Goal: Task Accomplishment & Management: Complete application form

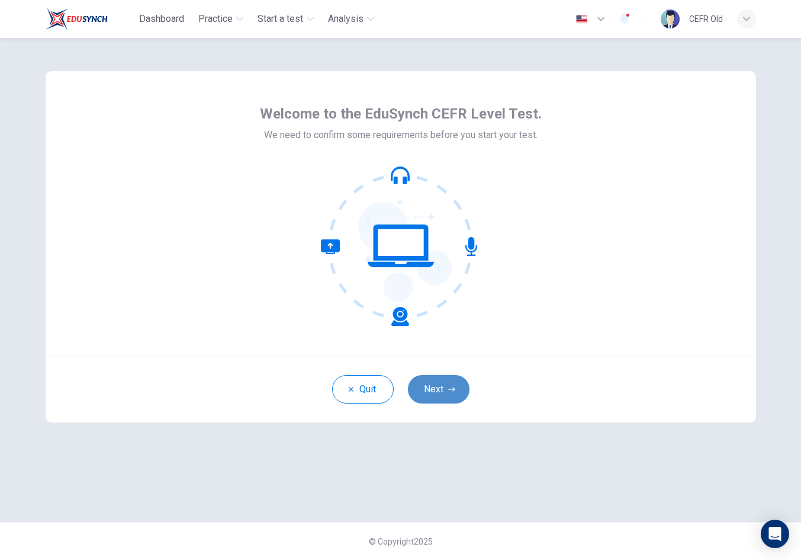
click at [443, 387] on button "Next" at bounding box center [439, 389] width 62 height 28
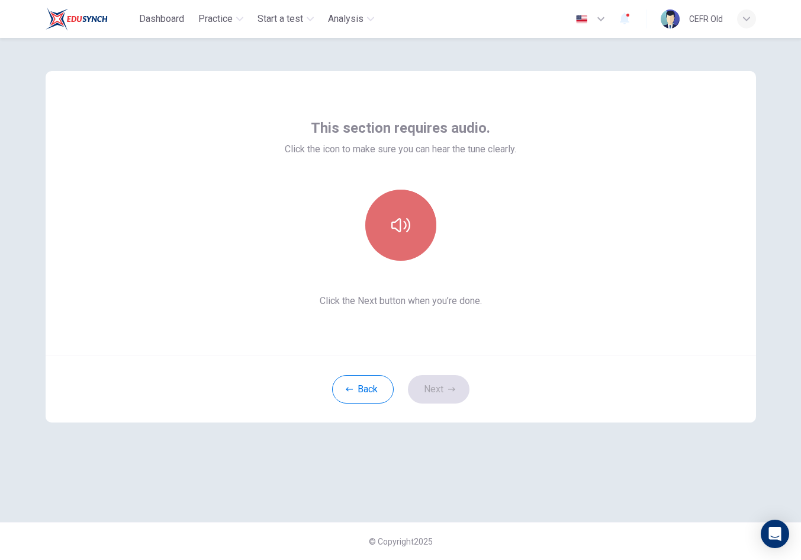
click at [407, 237] on button "button" at bounding box center [400, 225] width 71 height 71
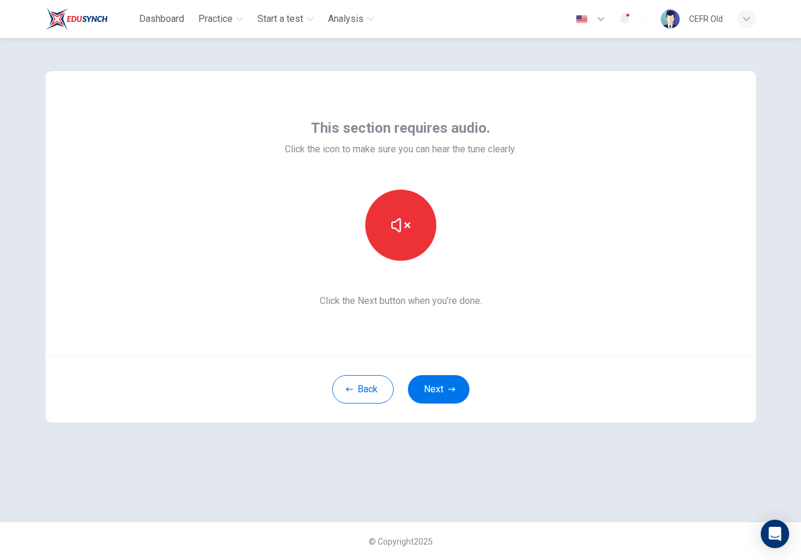
click at [443, 384] on button "Next" at bounding box center [439, 389] width 62 height 28
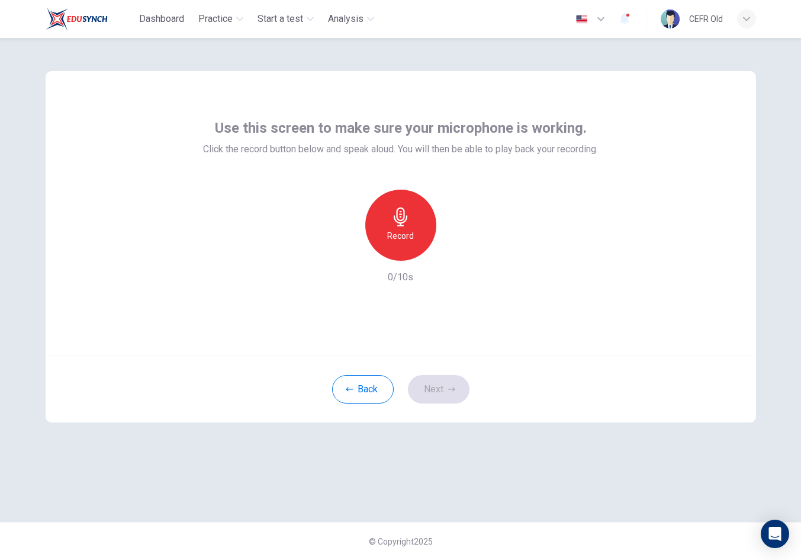
click at [407, 249] on div "Record" at bounding box center [400, 225] width 71 height 71
click at [407, 249] on div "Stop" at bounding box center [400, 225] width 71 height 71
click at [444, 388] on button "Next" at bounding box center [439, 389] width 62 height 28
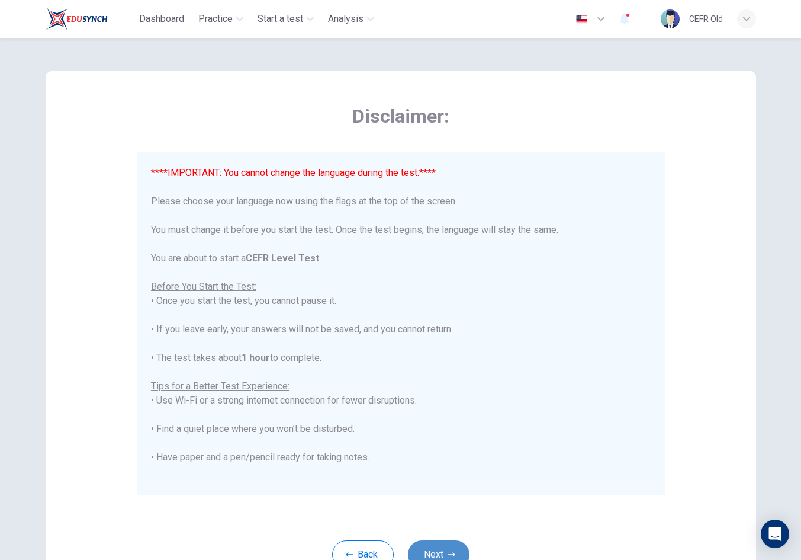
click at [445, 545] on button "Next" at bounding box center [439, 554] width 62 height 28
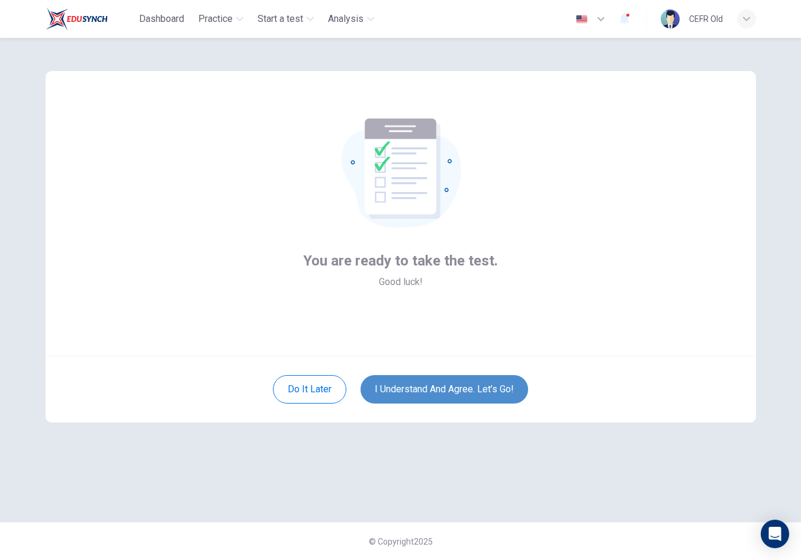
click at [451, 387] on button "I understand and agree. Let’s go!" at bounding box center [445, 389] width 168 height 28
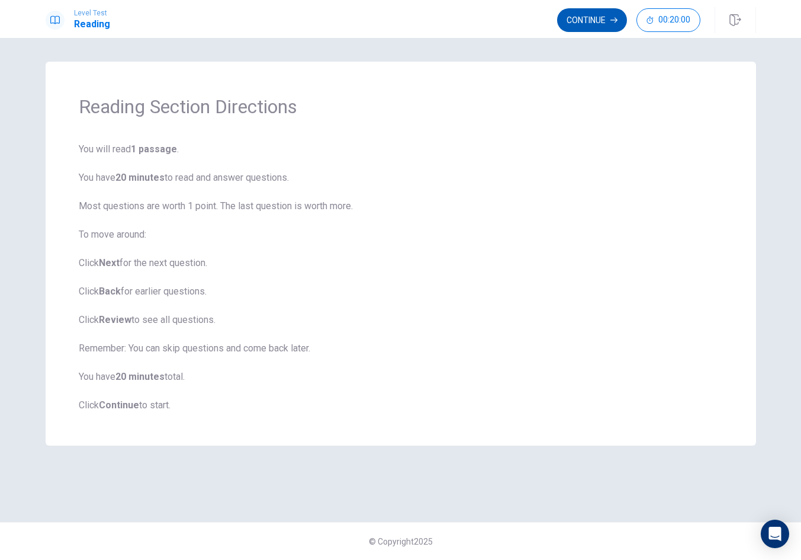
click at [614, 15] on button "Continue" at bounding box center [592, 20] width 70 height 24
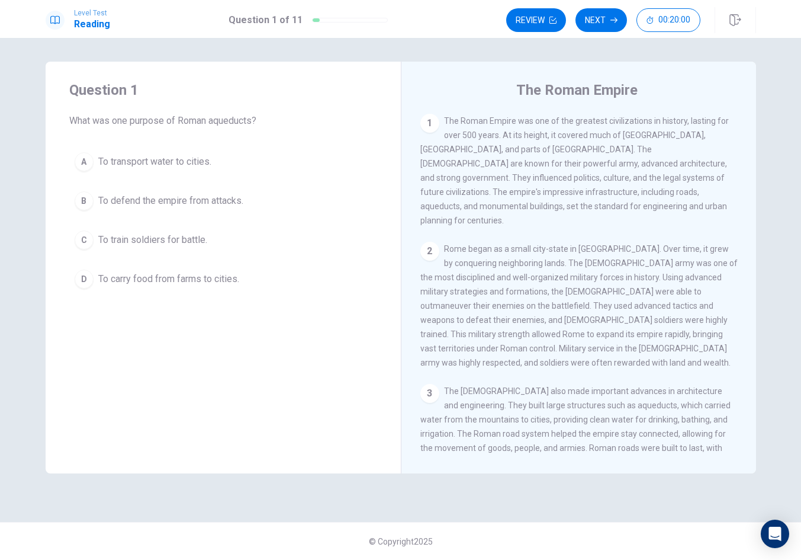
click at [262, 192] on button "B To defend the empire from attacks." at bounding box center [223, 201] width 308 height 30
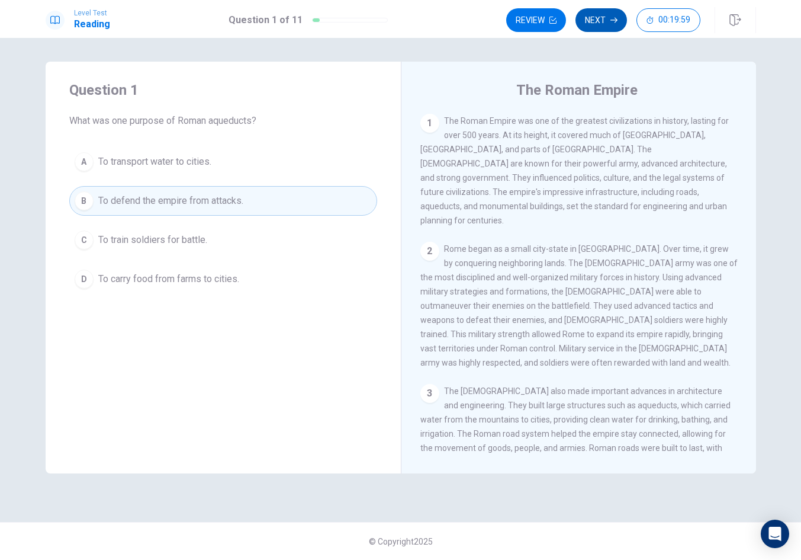
click at [592, 25] on button "Next" at bounding box center [602, 20] width 52 height 24
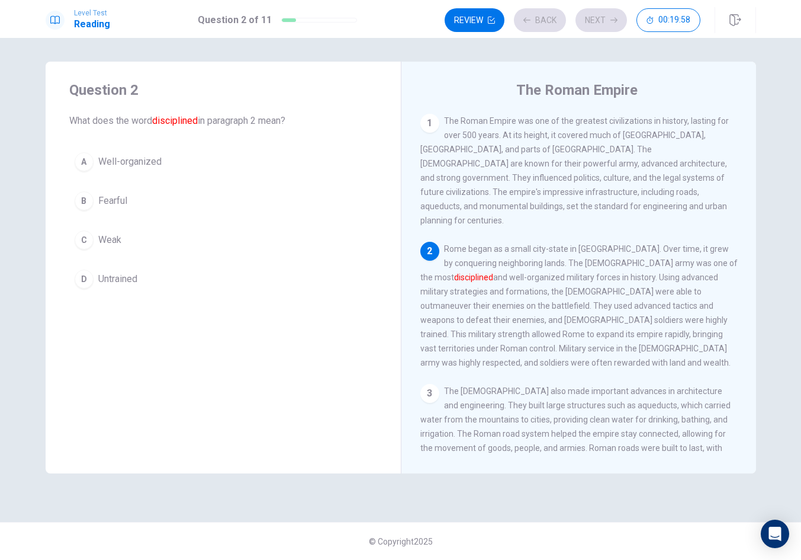
scroll to position [29, 0]
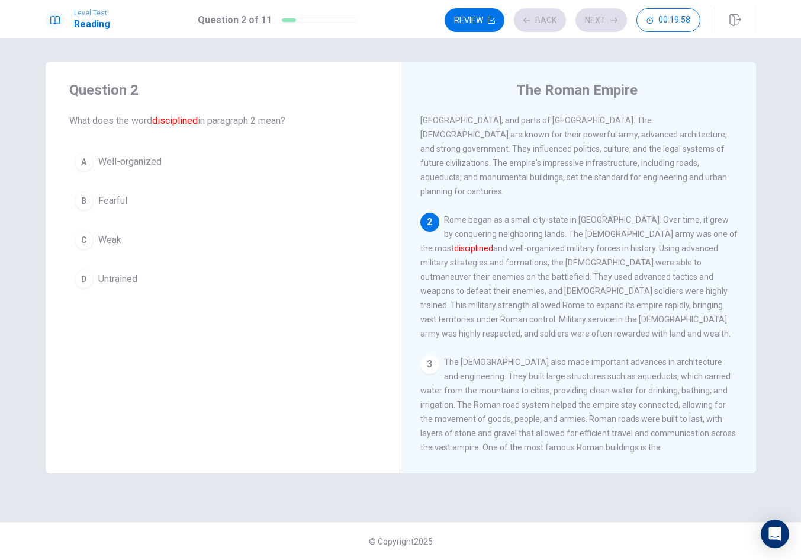
click at [233, 150] on button "A Well-organized" at bounding box center [223, 162] width 308 height 30
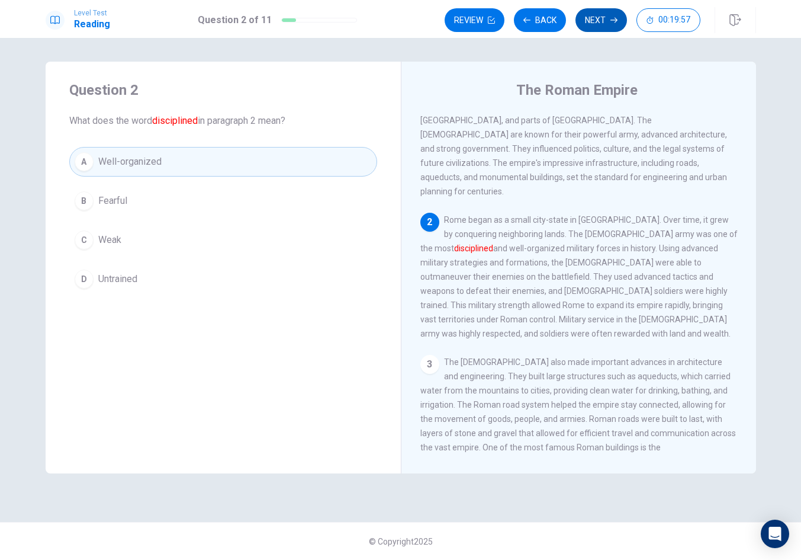
click at [617, 27] on button "Next" at bounding box center [602, 20] width 52 height 24
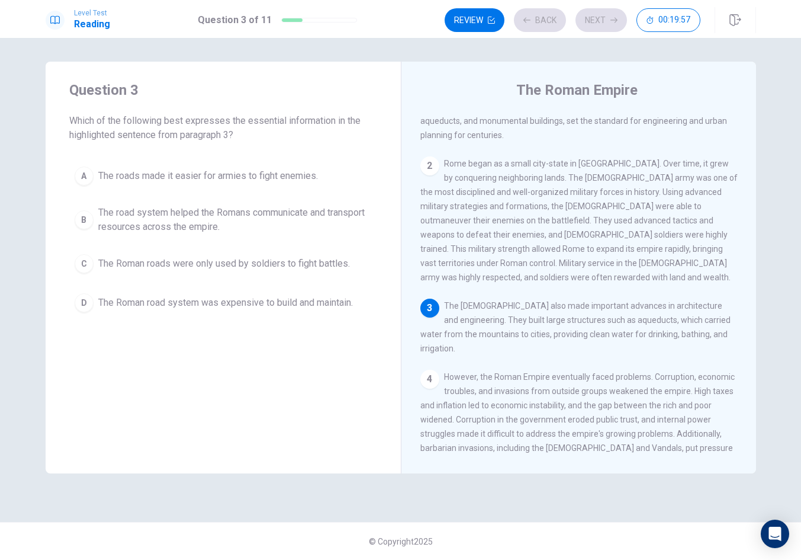
scroll to position [88, 0]
click at [171, 266] on span "The Roman roads were only used by soldiers to fight battles." at bounding box center [224, 263] width 252 height 14
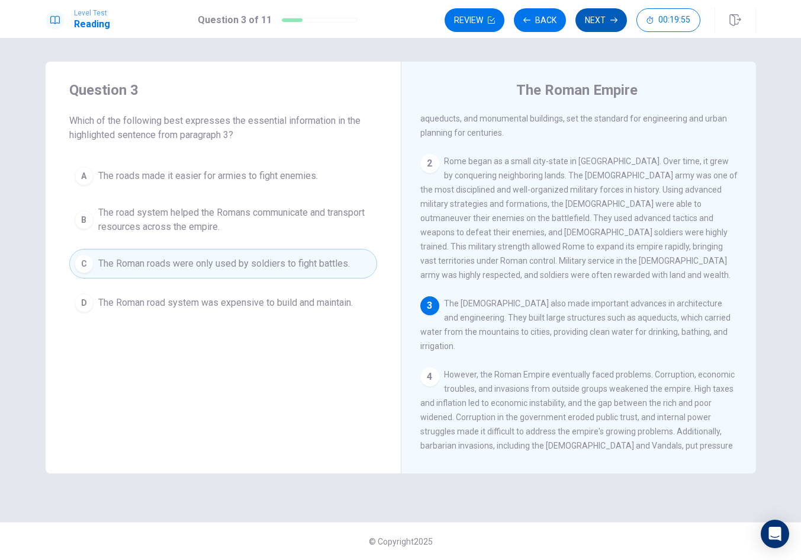
click at [596, 13] on button "Next" at bounding box center [602, 20] width 52 height 24
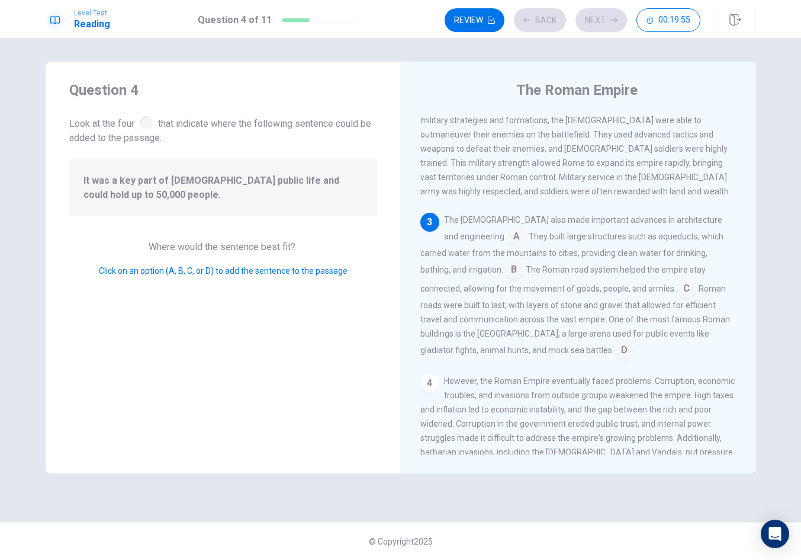
scroll to position [190, 0]
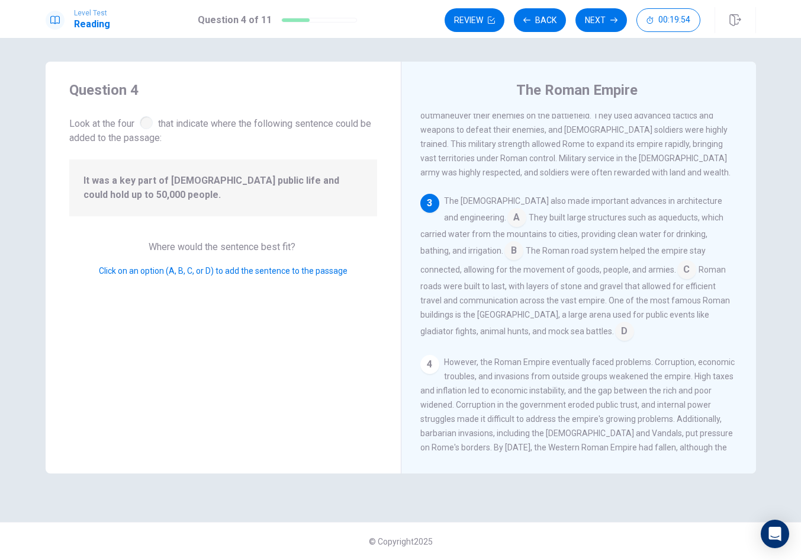
click at [678, 266] on input at bounding box center [687, 270] width 19 height 19
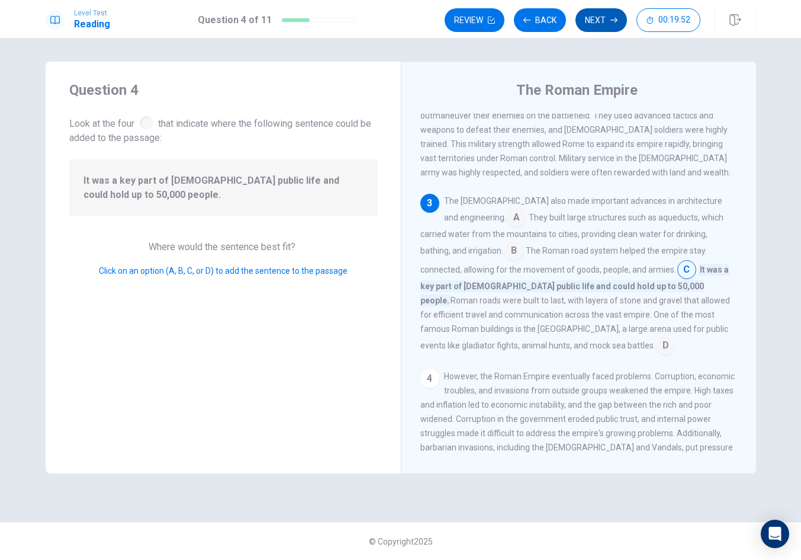
click at [601, 30] on button "Next" at bounding box center [602, 20] width 52 height 24
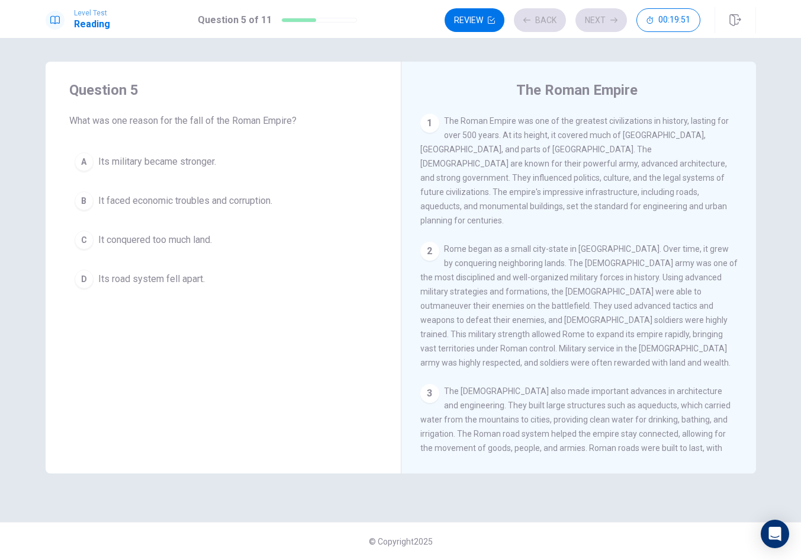
click at [292, 194] on button "B It faced economic troubles and corruption." at bounding box center [223, 201] width 308 height 30
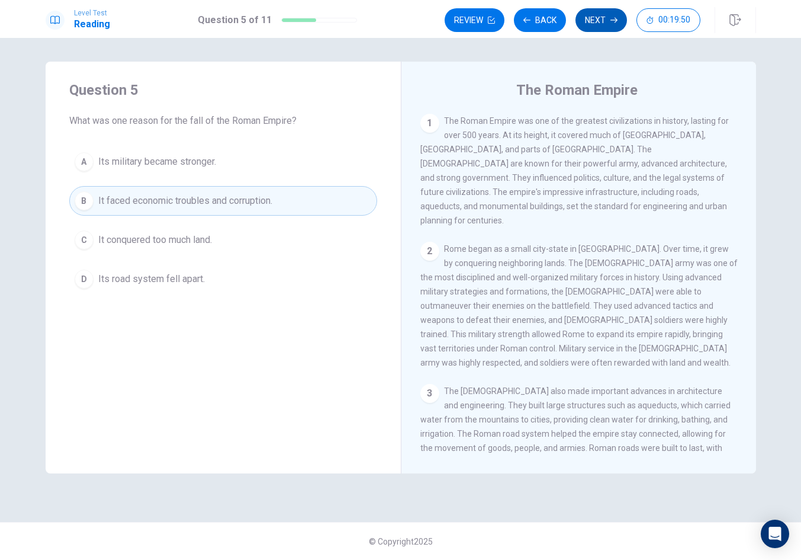
click at [611, 16] on button "Next" at bounding box center [602, 20] width 52 height 24
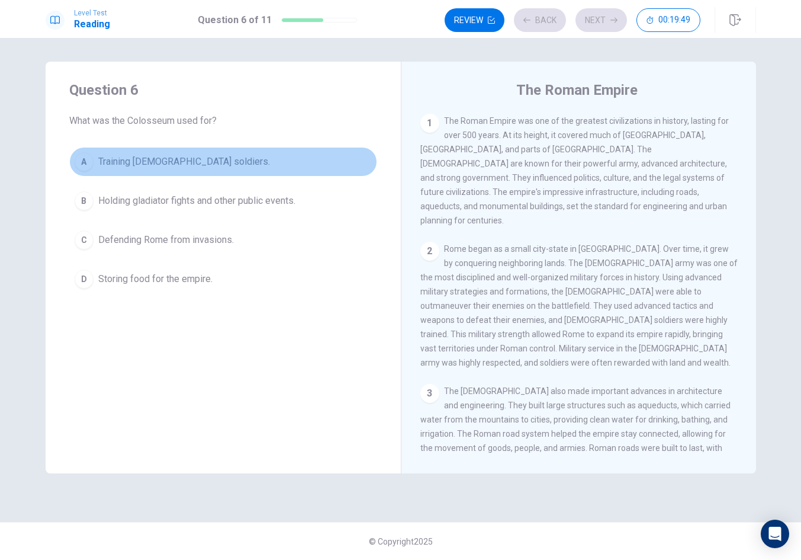
click at [285, 166] on button "A Training [DEMOGRAPHIC_DATA] soldiers." at bounding box center [223, 162] width 308 height 30
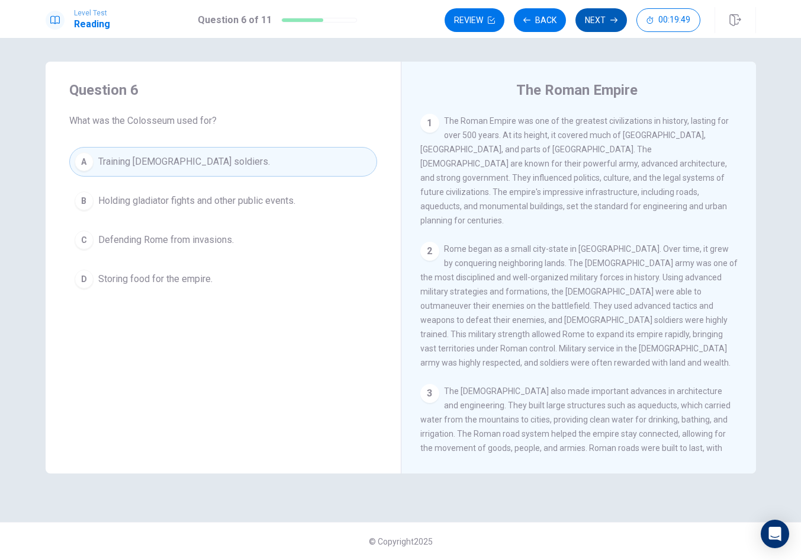
click at [611, 23] on icon "button" at bounding box center [614, 20] width 7 height 7
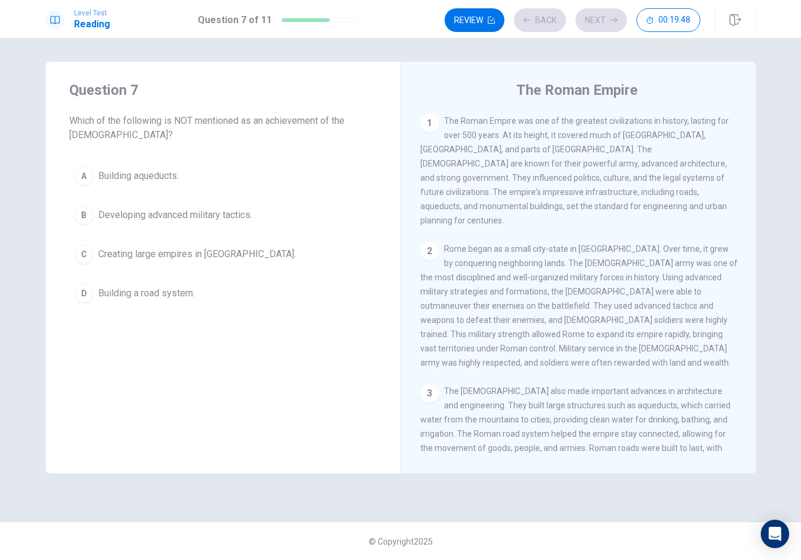
click at [274, 259] on button "C Creating large empires in [GEOGRAPHIC_DATA]." at bounding box center [223, 254] width 308 height 30
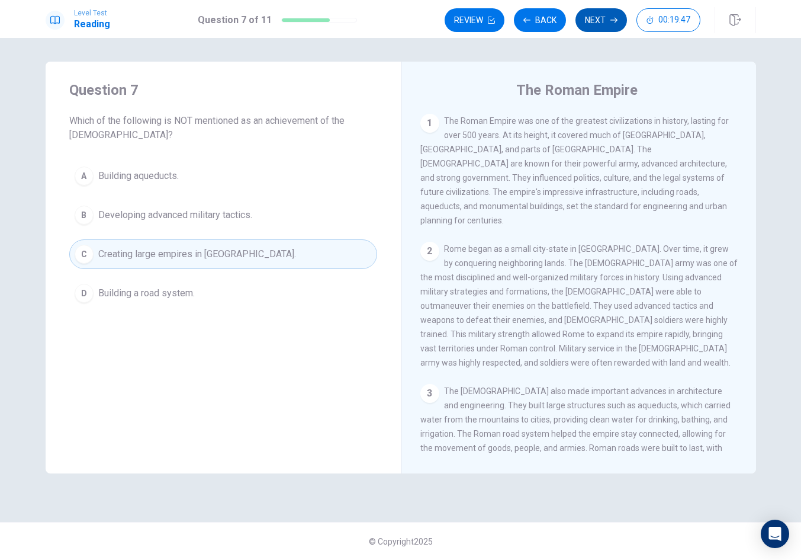
click at [607, 22] on button "Next" at bounding box center [602, 20] width 52 height 24
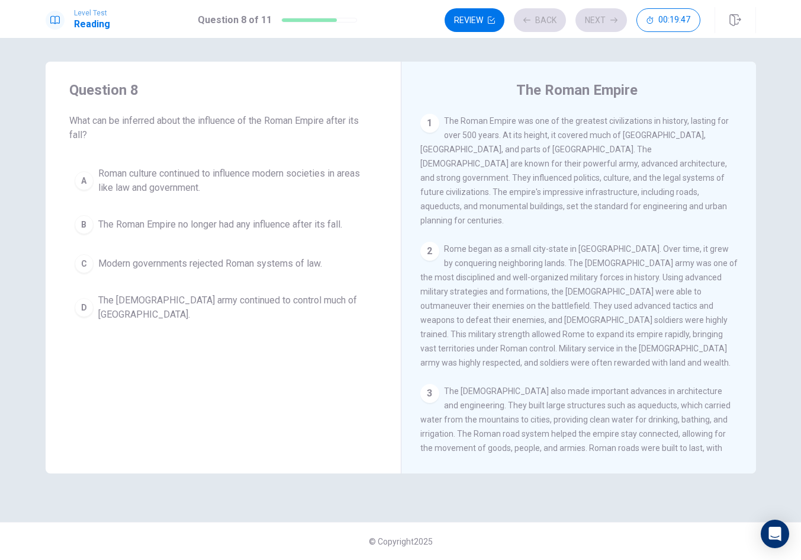
click at [317, 231] on span "The Roman Empire no longer had any influence after its fall." at bounding box center [220, 224] width 244 height 14
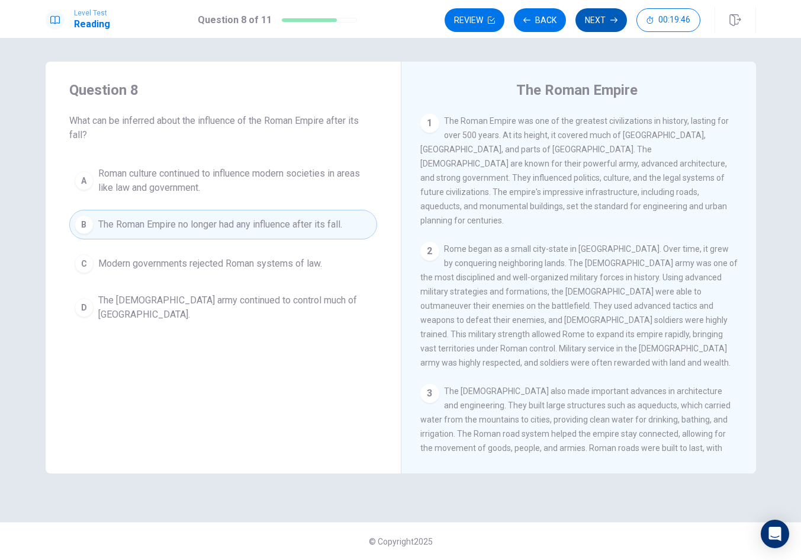
click at [611, 19] on icon "button" at bounding box center [614, 20] width 7 height 7
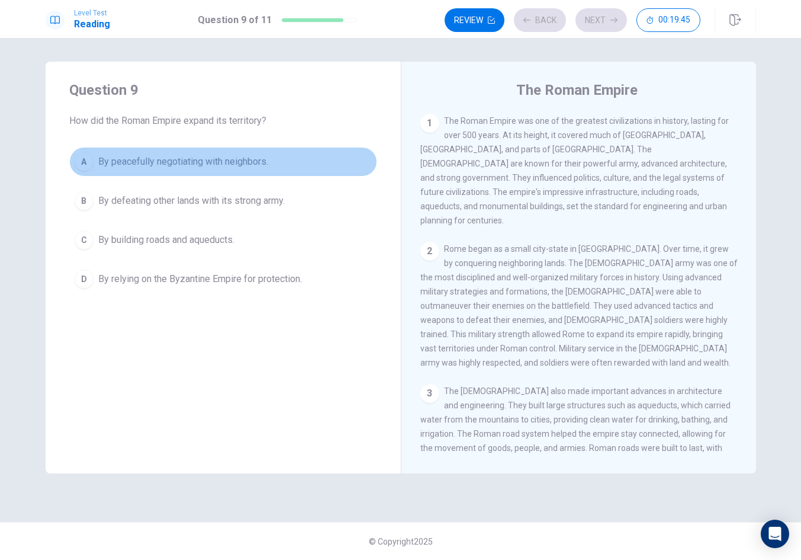
click at [330, 166] on button "A By peacefully negotiating with neighbors." at bounding box center [223, 162] width 308 height 30
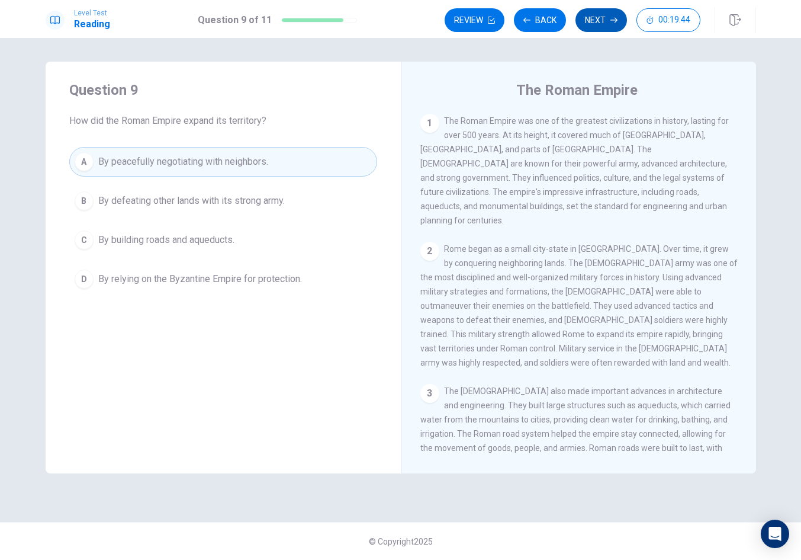
click at [604, 24] on button "Next" at bounding box center [602, 20] width 52 height 24
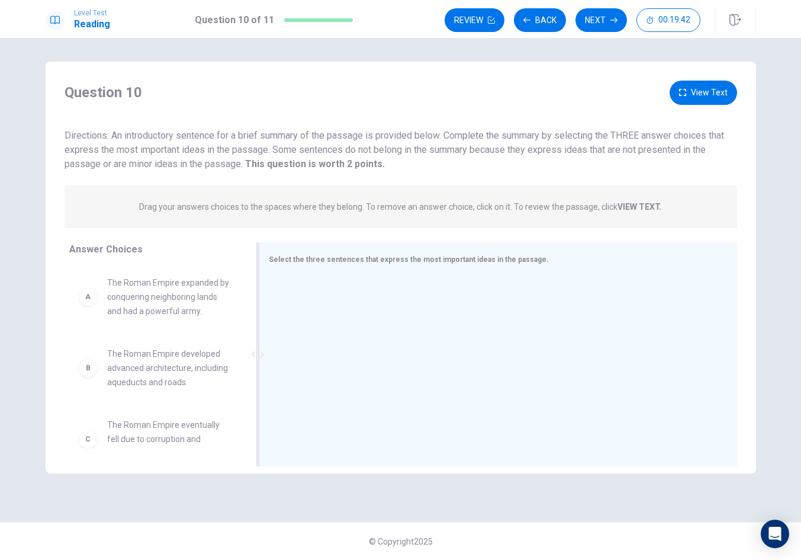
drag, startPoint x: 434, startPoint y: 330, endPoint x: 441, endPoint y: 335, distance: 8.2
drag, startPoint x: 149, startPoint y: 370, endPoint x: 415, endPoint y: 374, distance: 265.4
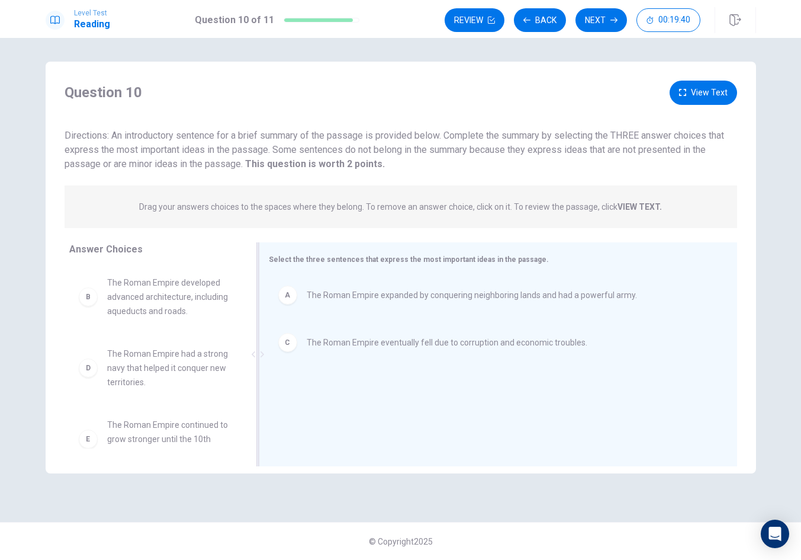
scroll to position [4, 0]
drag, startPoint x: 134, startPoint y: 420, endPoint x: 373, endPoint y: 425, distance: 238.7
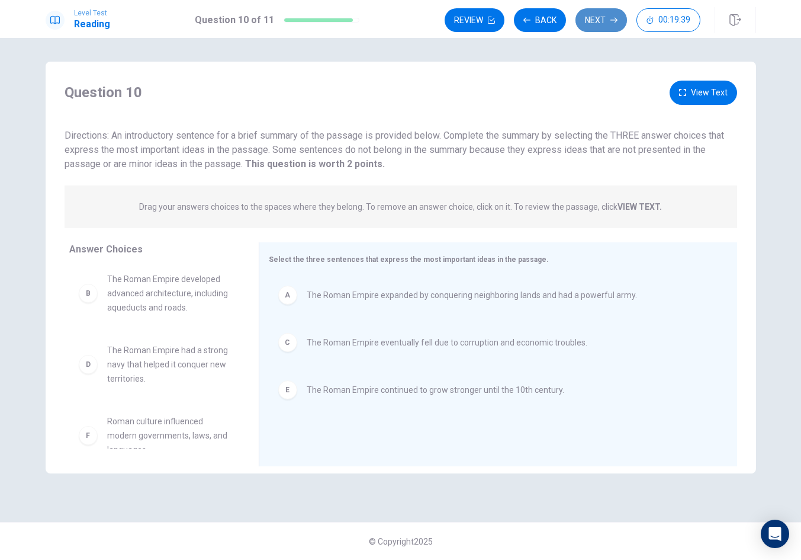
click at [590, 16] on button "Next" at bounding box center [602, 20] width 52 height 24
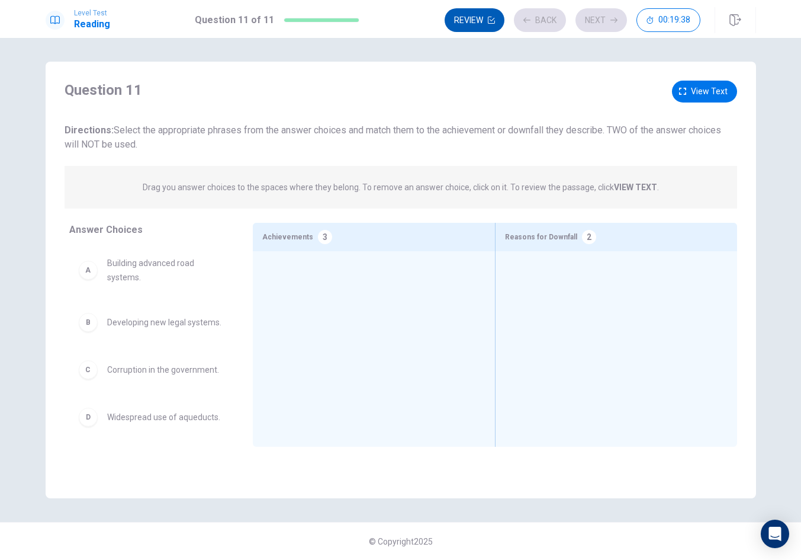
click at [483, 21] on button "Review" at bounding box center [475, 20] width 60 height 24
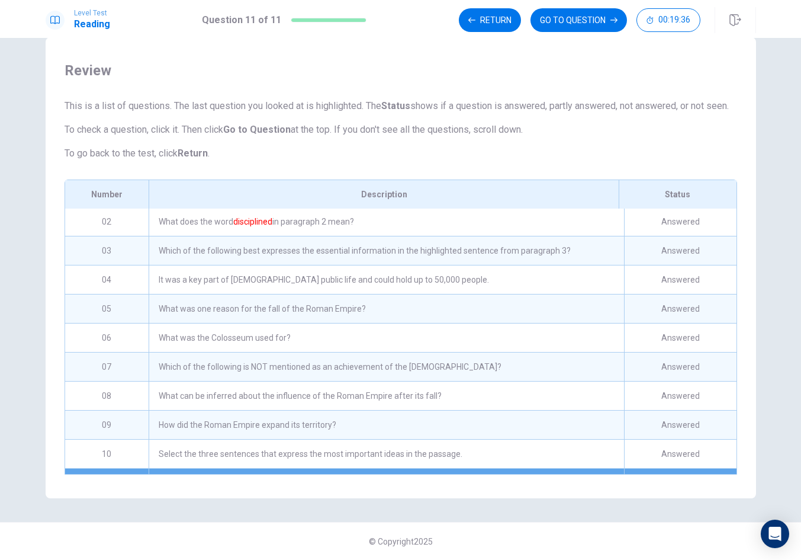
scroll to position [9, 0]
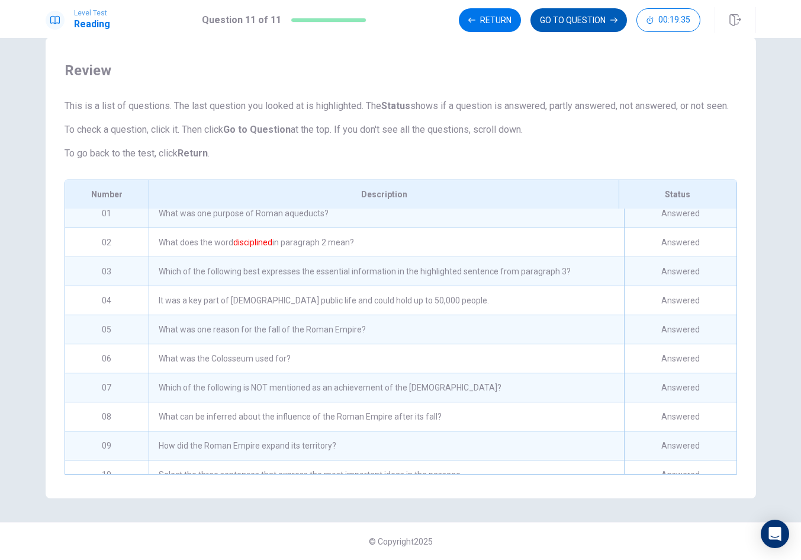
click at [558, 23] on button "GO TO QUESTION" at bounding box center [579, 20] width 97 height 24
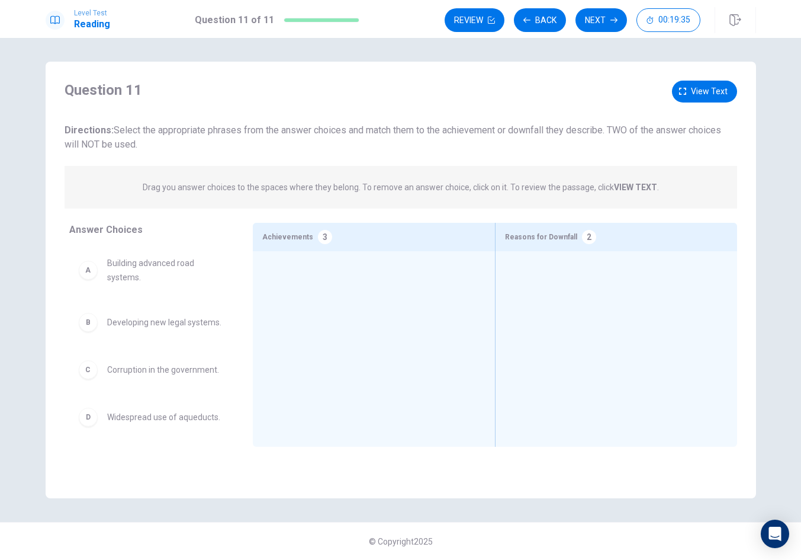
scroll to position [0, 0]
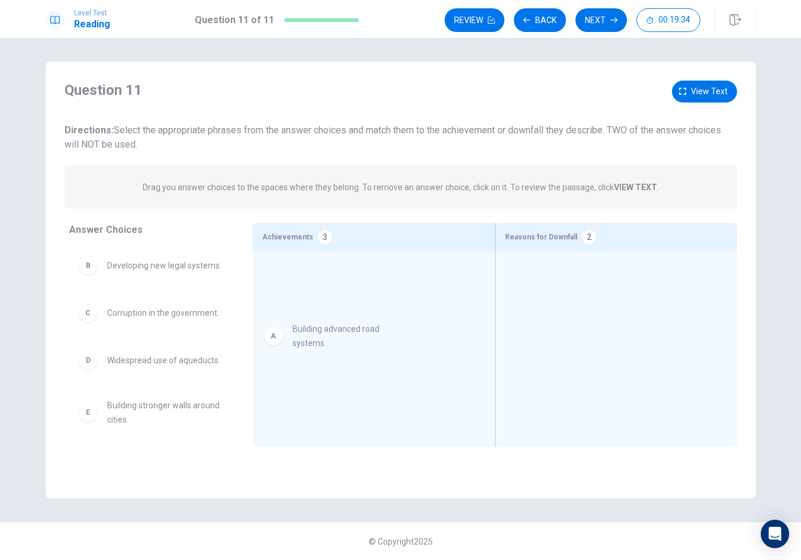
drag, startPoint x: 194, startPoint y: 272, endPoint x: 444, endPoint y: 357, distance: 263.7
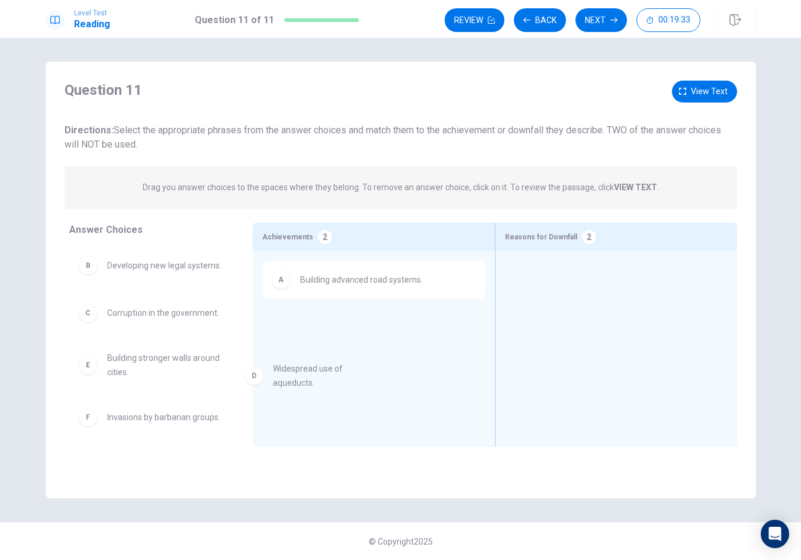
drag, startPoint x: 158, startPoint y: 368, endPoint x: 295, endPoint y: 374, distance: 136.9
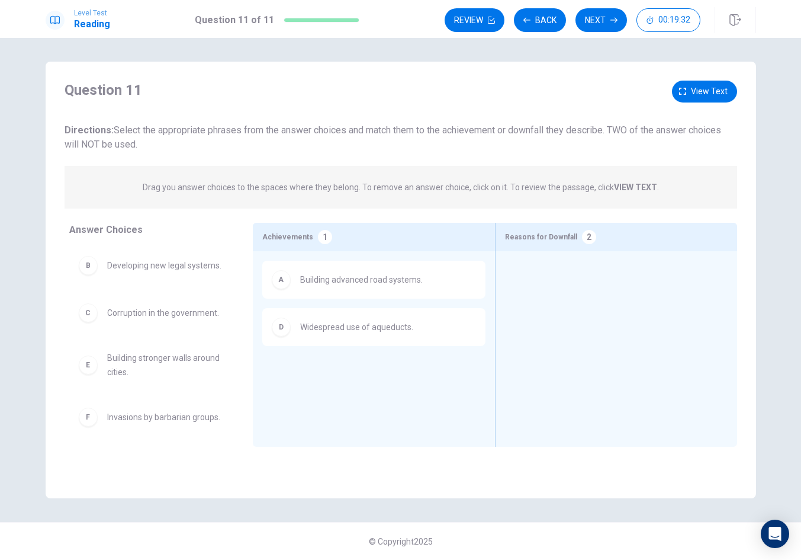
scroll to position [4, 0]
drag, startPoint x: 175, startPoint y: 418, endPoint x: 300, endPoint y: 402, distance: 125.3
drag, startPoint x: 174, startPoint y: 376, endPoint x: 408, endPoint y: 391, distance: 235.0
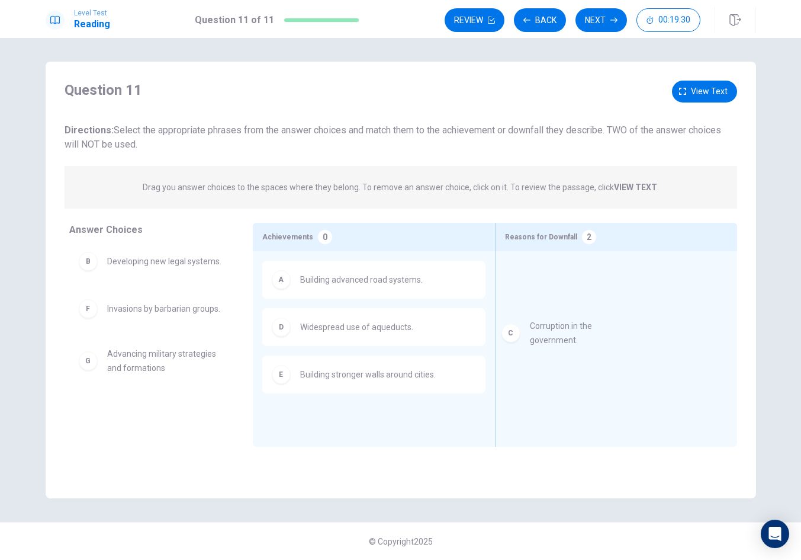
drag, startPoint x: 210, startPoint y: 325, endPoint x: 641, endPoint y: 332, distance: 430.6
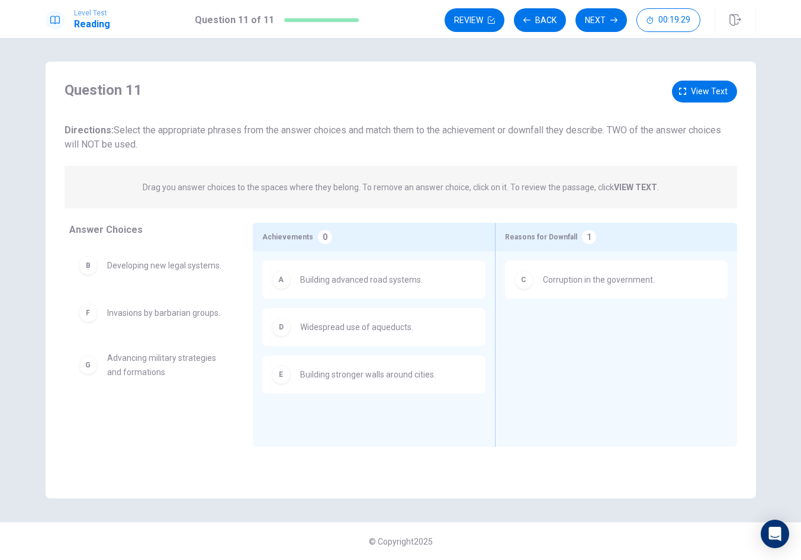
scroll to position [0, 0]
drag, startPoint x: 199, startPoint y: 378, endPoint x: 599, endPoint y: 354, distance: 401.1
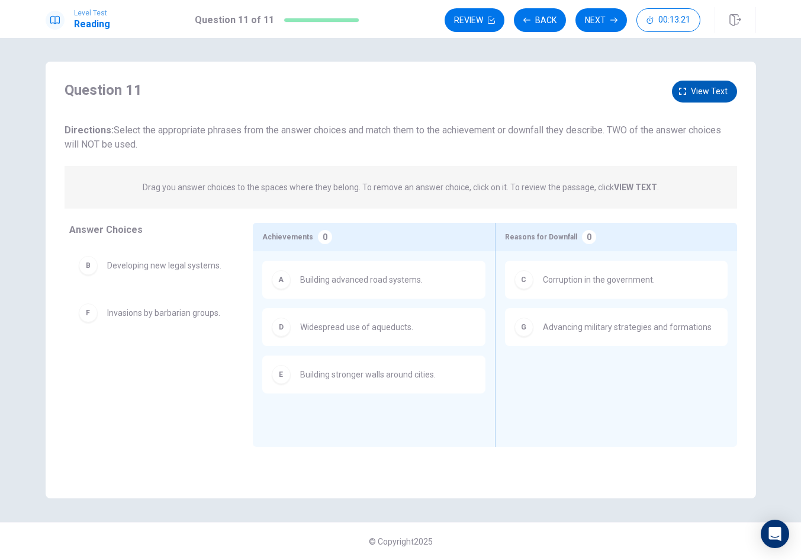
click at [686, 89] on icon "button" at bounding box center [682, 91] width 7 height 7
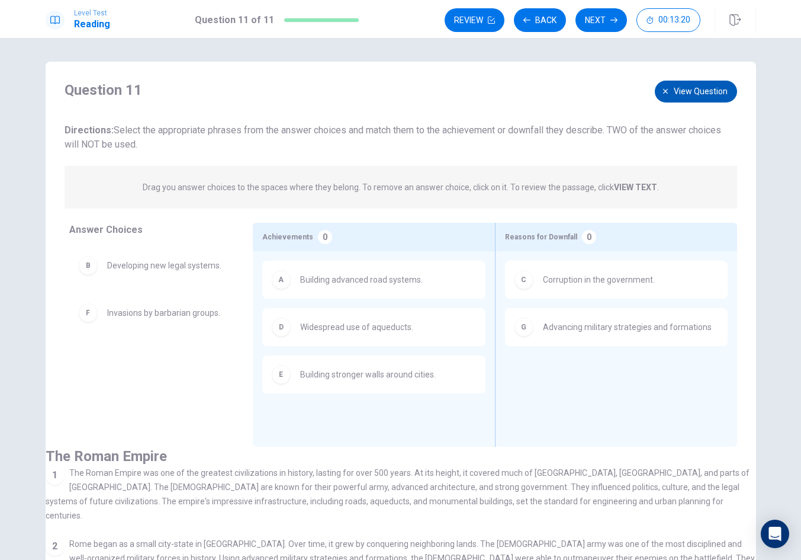
click at [695, 91] on span "View question" at bounding box center [701, 91] width 54 height 15
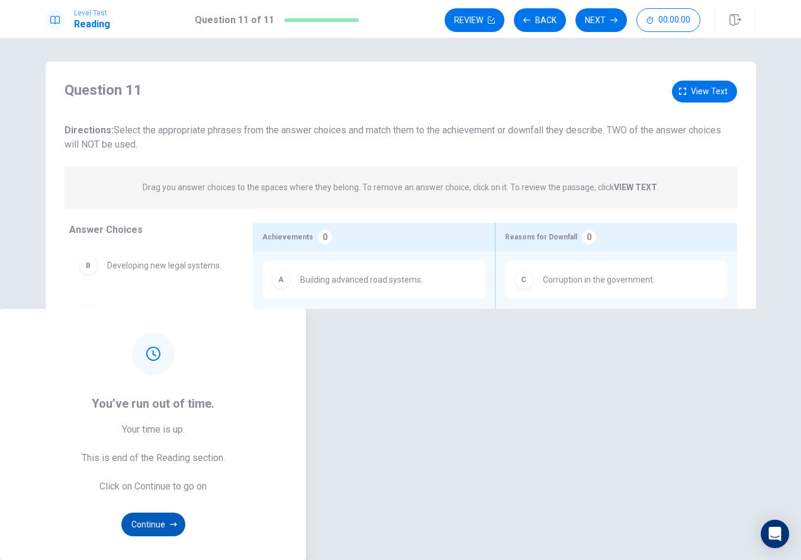
click at [185, 512] on button "Continue" at bounding box center [153, 524] width 64 height 24
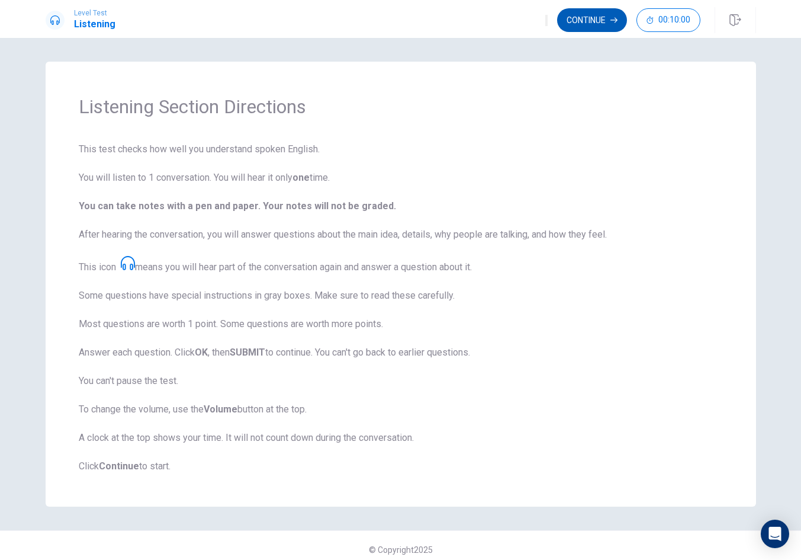
click at [603, 20] on button "Continue" at bounding box center [592, 20] width 70 height 24
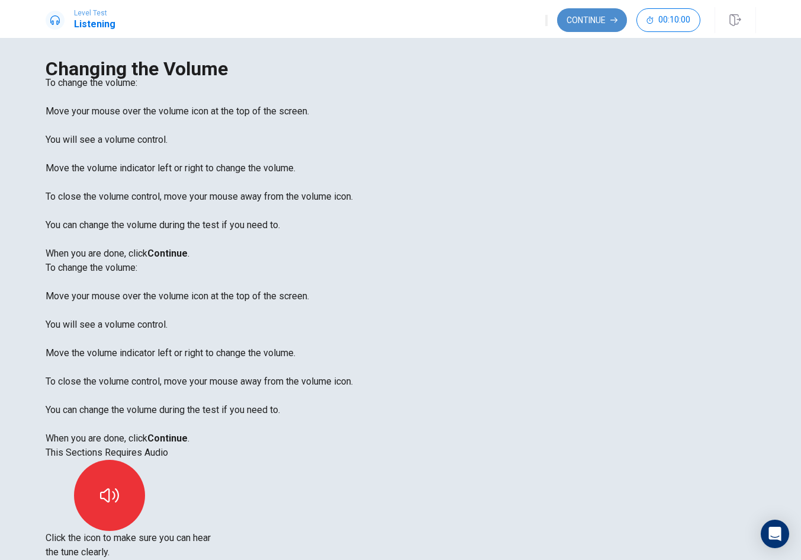
click at [596, 21] on button "Continue" at bounding box center [592, 20] width 70 height 24
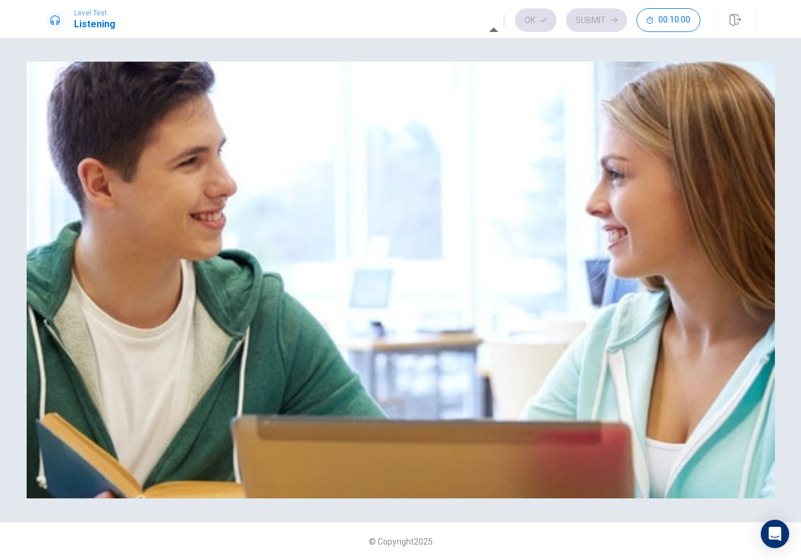
type input "0.3"
click at [467, 32] on span at bounding box center [467, 32] width 0 height 0
click at [739, 90] on div "Listen to this clip about Used Furniture, then answer the questions. You can ta…" at bounding box center [401, 76] width 711 height 28
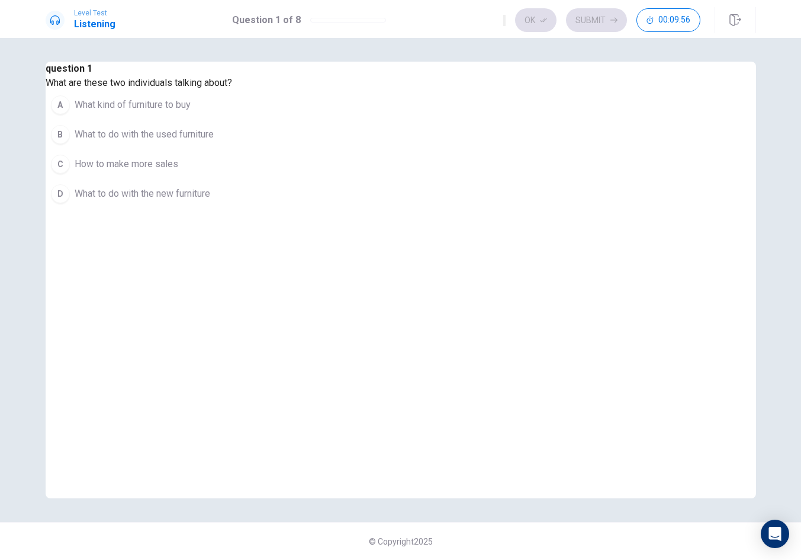
click at [232, 149] on button "B What to do with the used furniture" at bounding box center [139, 135] width 187 height 30
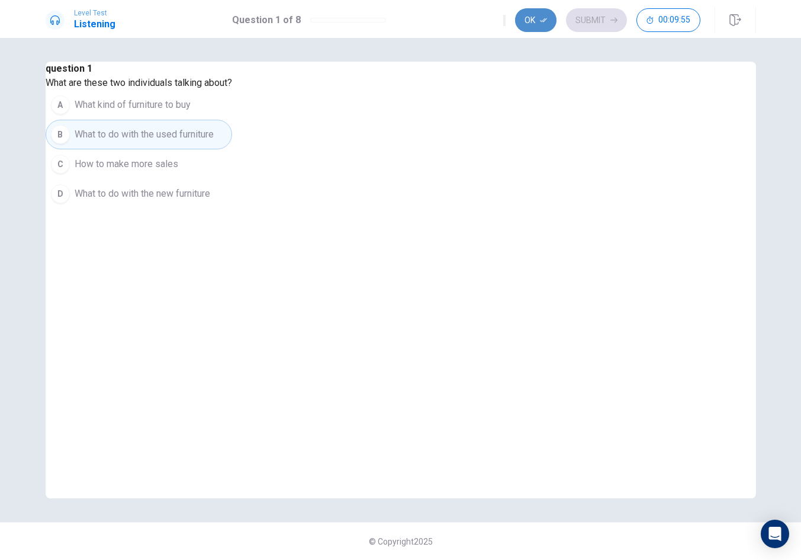
click at [547, 11] on button "Ok" at bounding box center [535, 20] width 41 height 24
click at [586, 14] on button "Submit" at bounding box center [596, 20] width 61 height 24
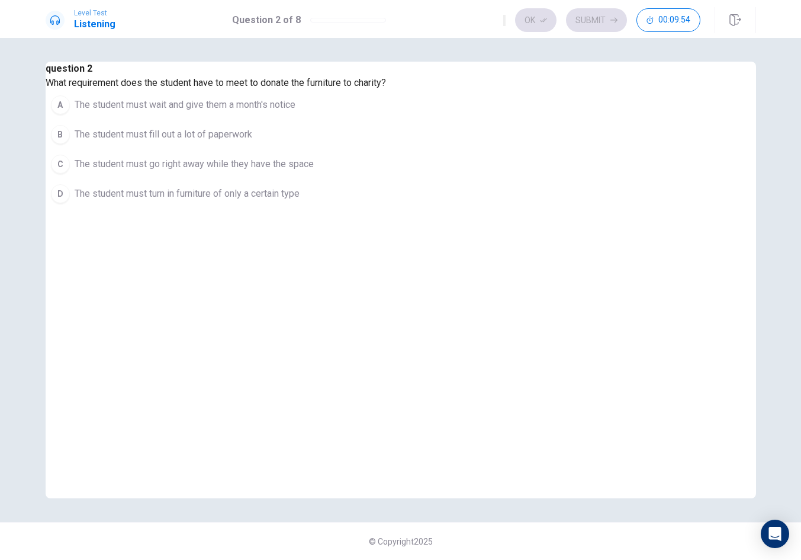
click at [296, 112] on span "The student must wait and give them a month's notice" at bounding box center [185, 105] width 221 height 14
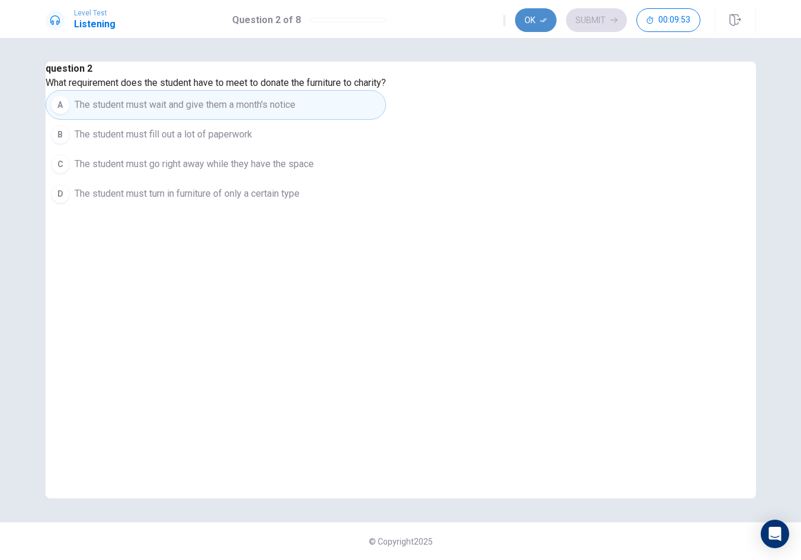
click at [535, 27] on button "Ok" at bounding box center [535, 20] width 41 height 24
click at [591, 25] on button "Submit" at bounding box center [596, 20] width 61 height 24
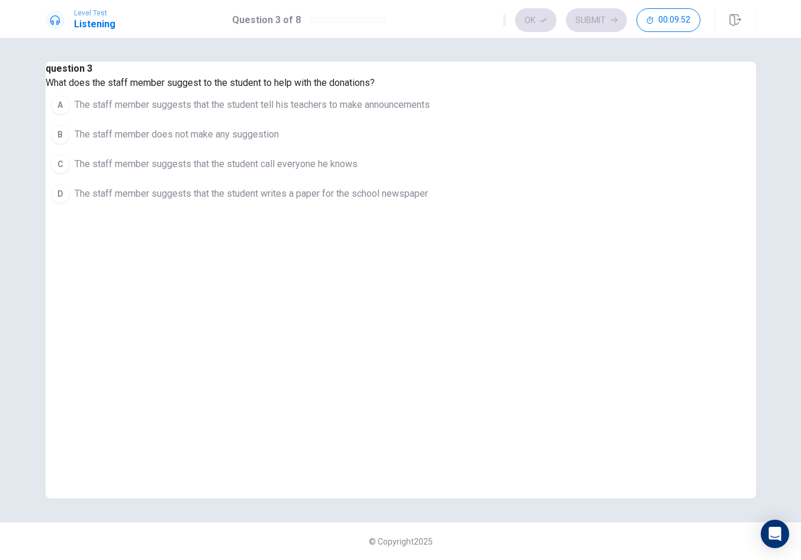
drag, startPoint x: 428, startPoint y: 253, endPoint x: 450, endPoint y: 237, distance: 26.7
click at [358, 171] on span "The staff member suggests that the student call everyone he knows" at bounding box center [216, 164] width 283 height 14
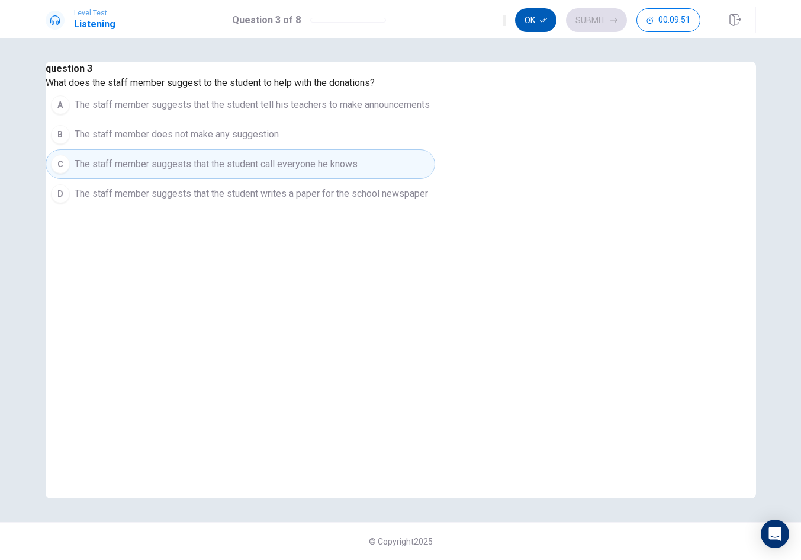
click at [554, 25] on button "Ok" at bounding box center [535, 20] width 41 height 24
drag, startPoint x: 590, startPoint y: 24, endPoint x: 590, endPoint y: 31, distance: 7.1
click at [590, 24] on button "Submit" at bounding box center [596, 20] width 61 height 24
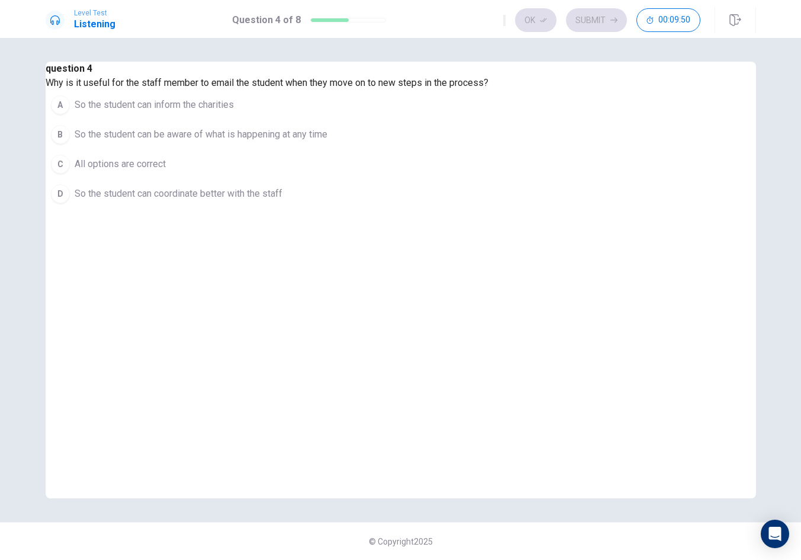
click at [477, 120] on button "A So the student can inform the charities" at bounding box center [267, 105] width 443 height 30
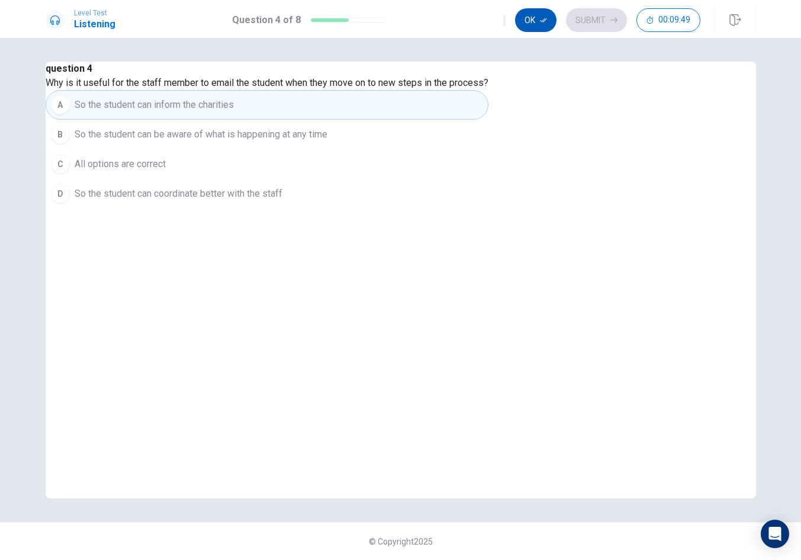
click at [549, 20] on button "Ok" at bounding box center [535, 20] width 41 height 24
drag, startPoint x: 594, startPoint y: 18, endPoint x: 582, endPoint y: 40, distance: 24.7
click at [594, 18] on button "Submit" at bounding box center [596, 20] width 61 height 24
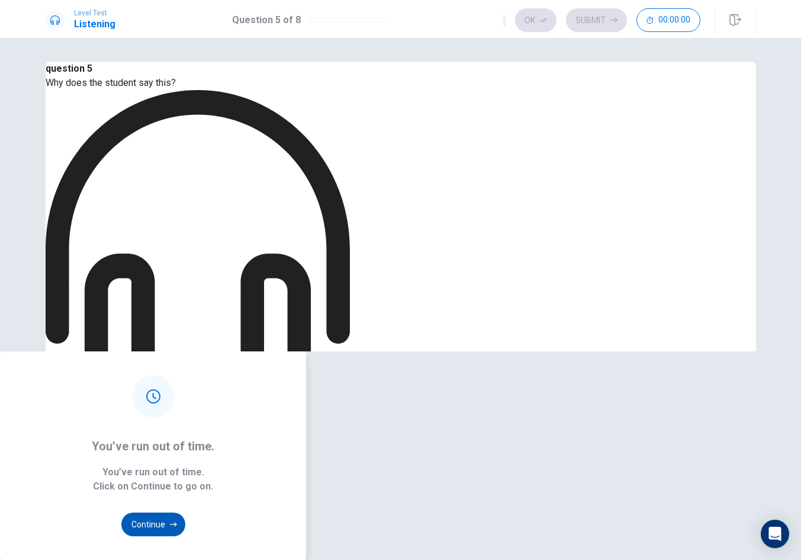
click at [185, 512] on button "Continue" at bounding box center [153, 524] width 64 height 24
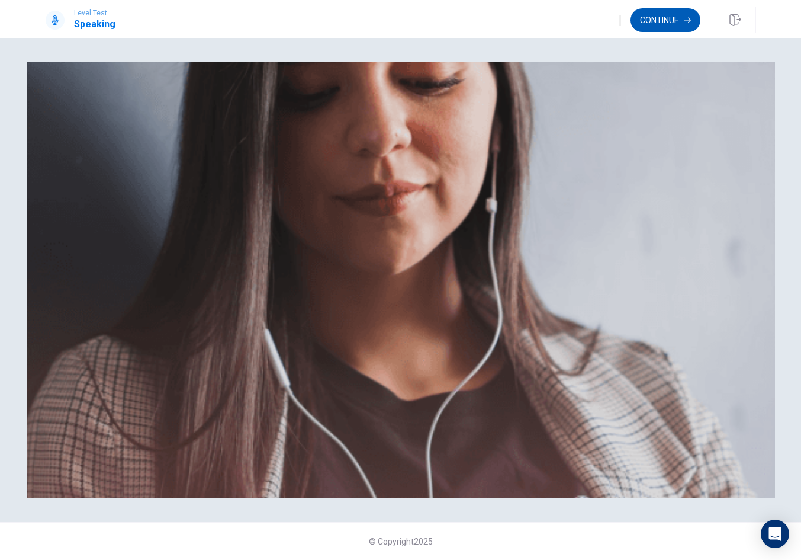
click at [656, 20] on button "Continue" at bounding box center [666, 20] width 70 height 24
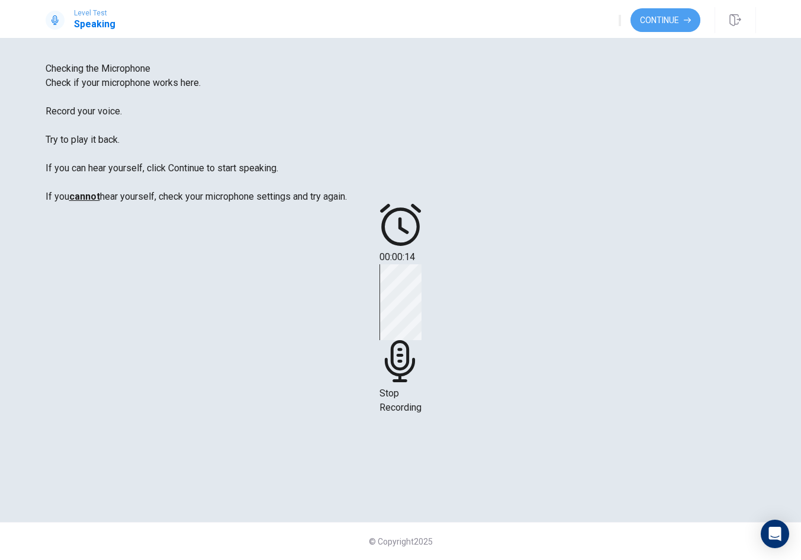
click at [662, 19] on button "Continue" at bounding box center [666, 20] width 70 height 24
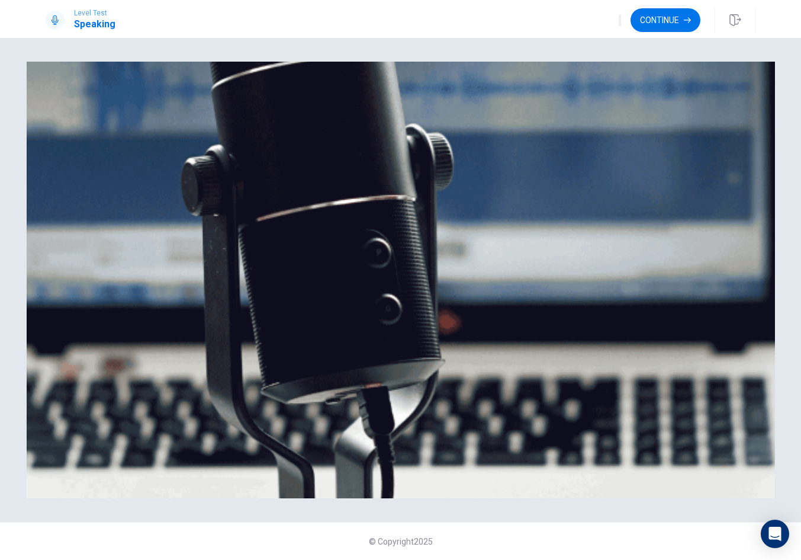
click at [662, 19] on button "Continue" at bounding box center [666, 20] width 70 height 24
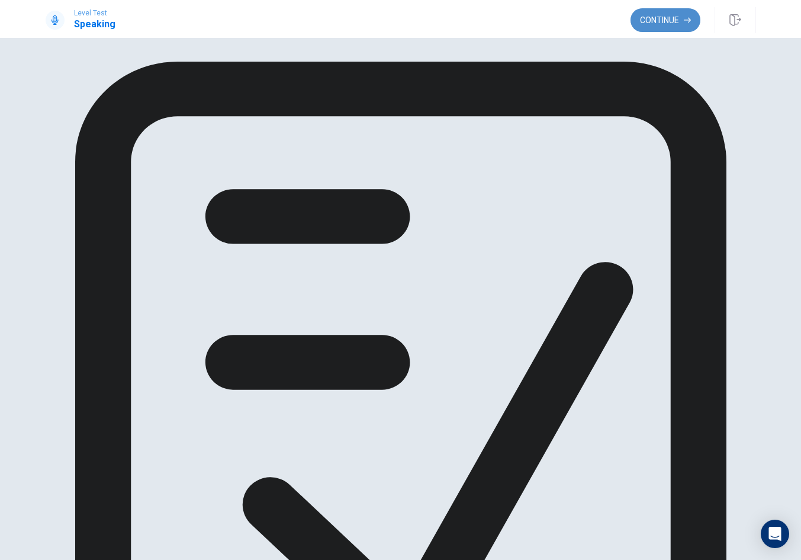
click at [677, 24] on button "Continue" at bounding box center [666, 20] width 70 height 24
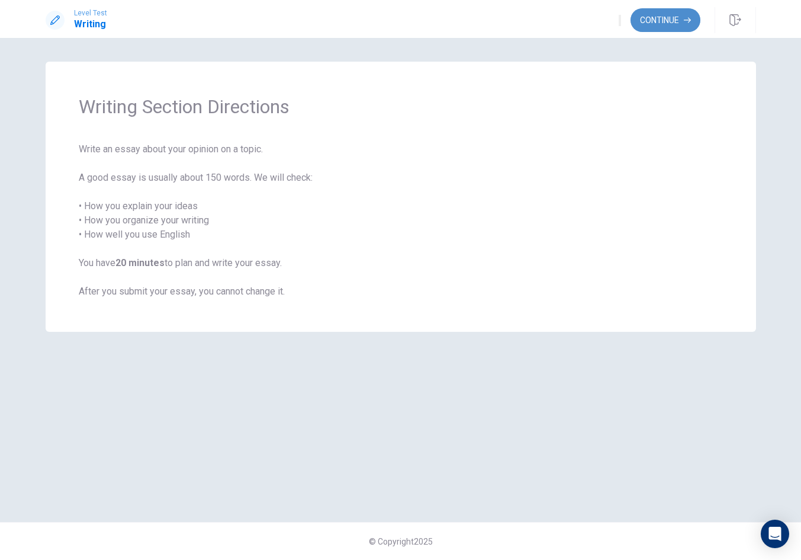
click at [678, 17] on button "Continue" at bounding box center [666, 20] width 70 height 24
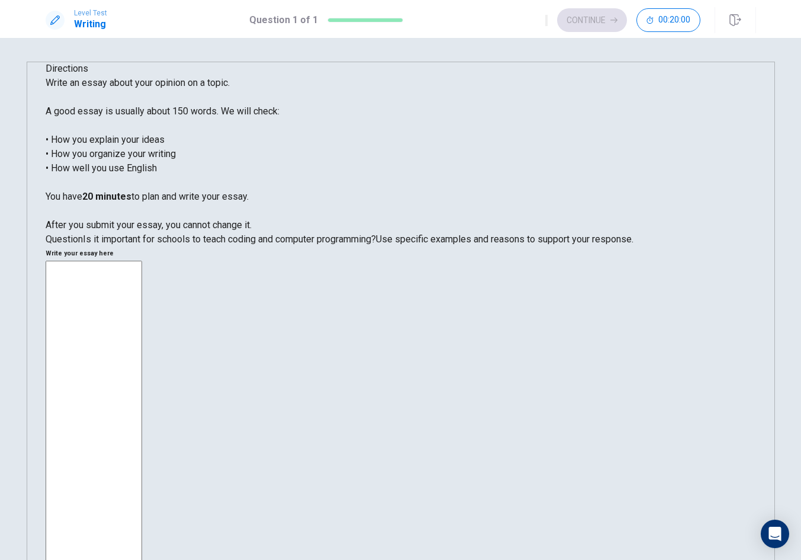
click at [142, 261] on textarea at bounding box center [94, 437] width 97 height 352
type textarea "qaqa"
click at [600, 25] on button "Continue" at bounding box center [592, 20] width 70 height 24
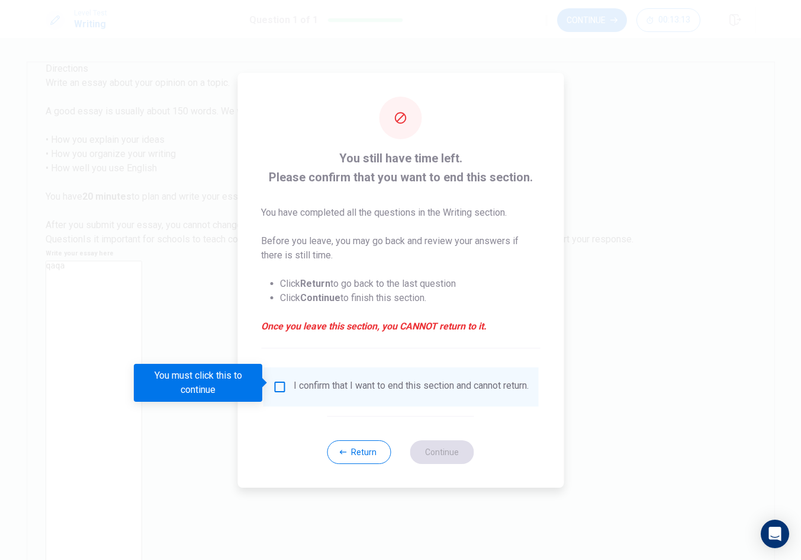
click at [279, 382] on input "You must click this to continue" at bounding box center [279, 387] width 14 height 14
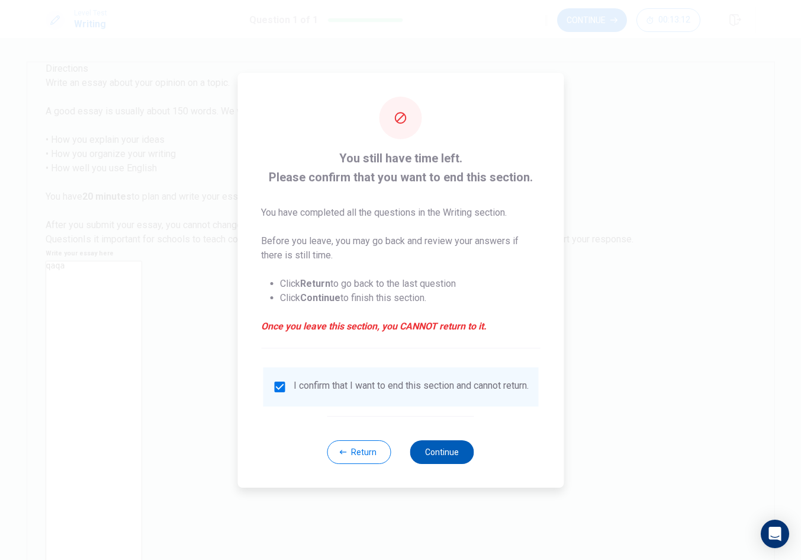
click at [439, 463] on button "Continue" at bounding box center [442, 452] width 64 height 24
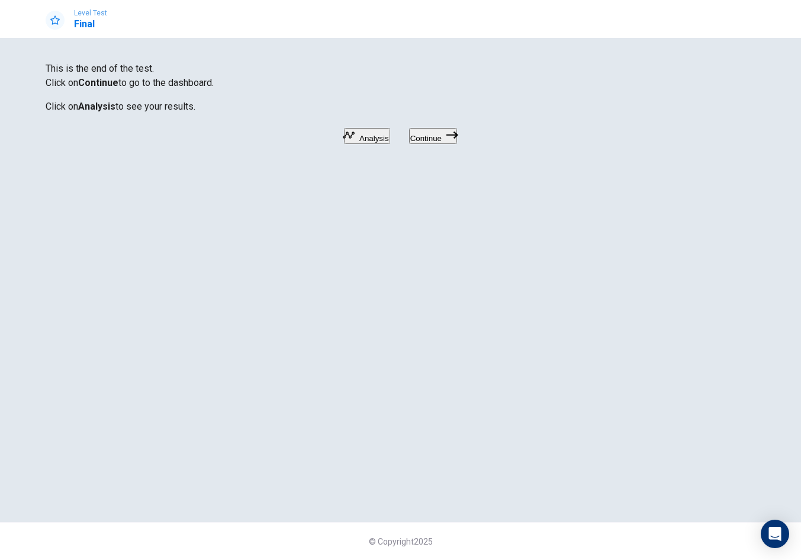
click at [457, 144] on button "Continue" at bounding box center [433, 136] width 48 height 16
